Goal: Task Accomplishment & Management: Use online tool/utility

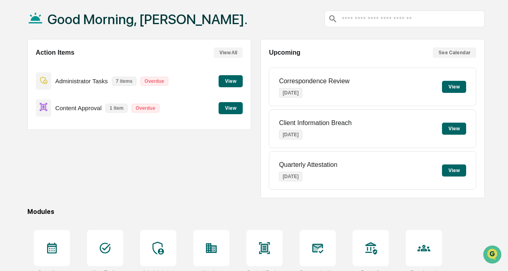
scroll to position [40, 0]
click at [241, 95] on div "Content Approval 1 item Overdue View" at bounding box center [139, 107] width 207 height 27
click at [231, 109] on button "View" at bounding box center [231, 108] width 24 height 12
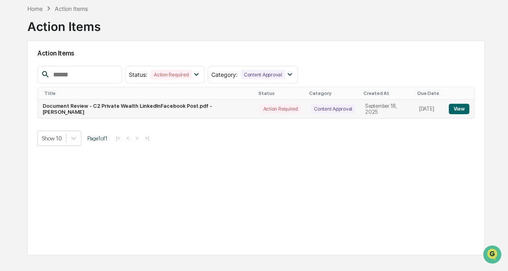
click at [454, 106] on button "View" at bounding box center [459, 109] width 21 height 10
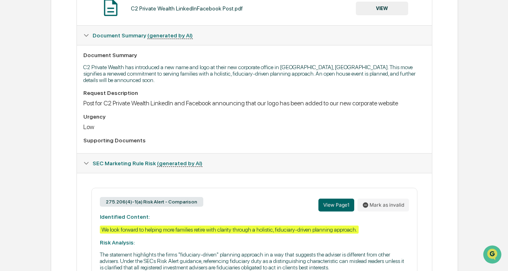
scroll to position [235, 0]
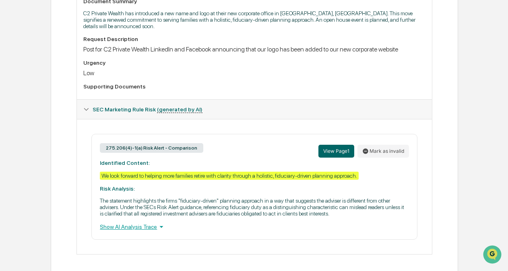
click at [120, 223] on div "Show AI Analysis Trace" at bounding box center [254, 227] width 309 height 9
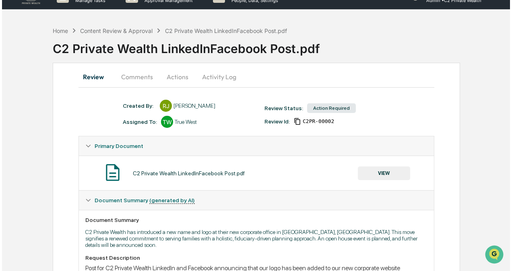
scroll to position [0, 0]
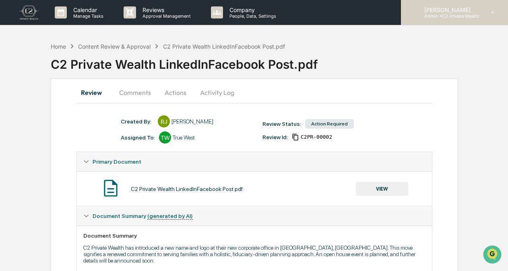
click at [463, 16] on p "Admin • C2 Private Wealth" at bounding box center [449, 16] width 62 height 6
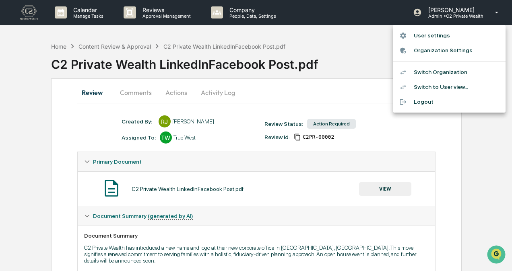
click at [452, 70] on li "Switch Organization" at bounding box center [449, 72] width 113 height 15
